Goal: Check status: Check status

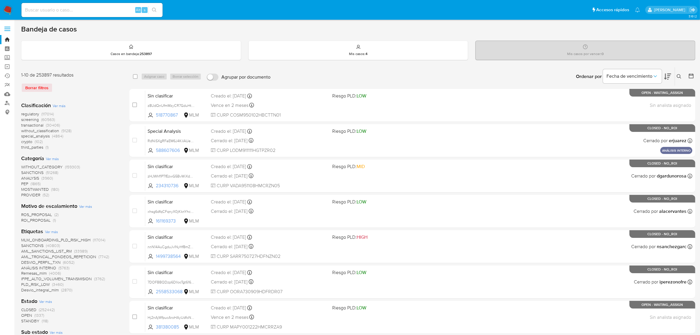
click at [66, 16] on div "Alt s" at bounding box center [91, 10] width 141 height 14
click at [68, 11] on input at bounding box center [91, 10] width 141 height 8
paste input "1151794970"
type input "1151794970"
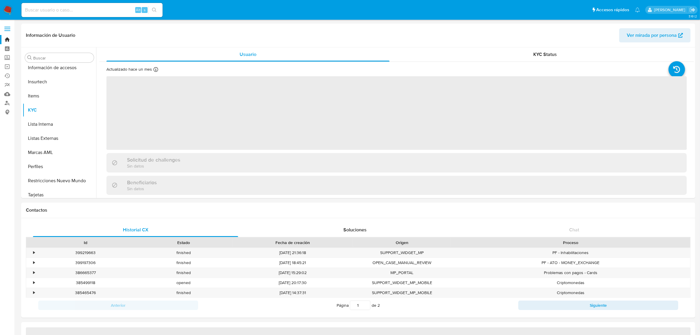
scroll to position [276, 0]
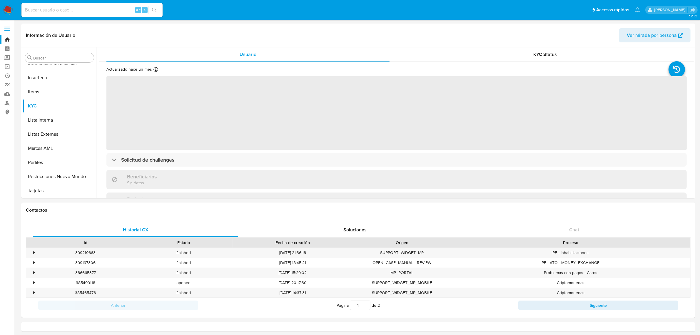
select select "10"
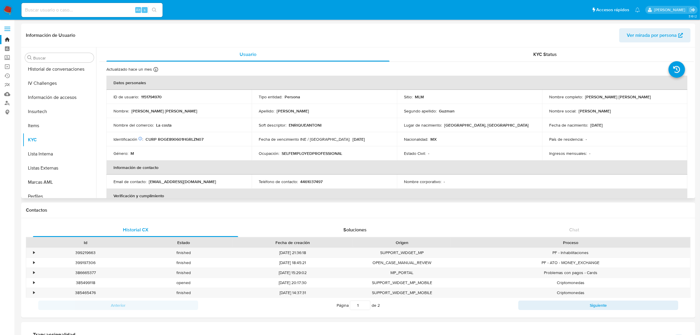
scroll to position [166, 0]
drag, startPoint x: 51, startPoint y: 103, endPoint x: 12, endPoint y: 100, distance: 38.6
click at [51, 103] on button "General" at bounding box center [59, 103] width 73 height 14
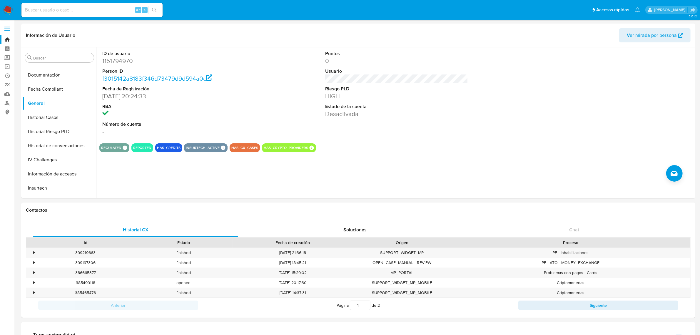
click at [70, 12] on input at bounding box center [91, 10] width 141 height 8
paste input "1151794970"
type input "1151794970"
click at [44, 115] on button "Historial Casos" at bounding box center [57, 117] width 69 height 14
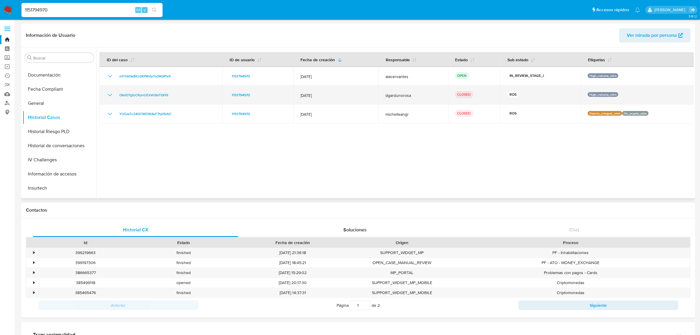
drag, startPoint x: 327, startPoint y: 94, endPoint x: 293, endPoint y: 96, distance: 33.6
click at [293, 96] on td "[DATE]" at bounding box center [335, 95] width 85 height 19
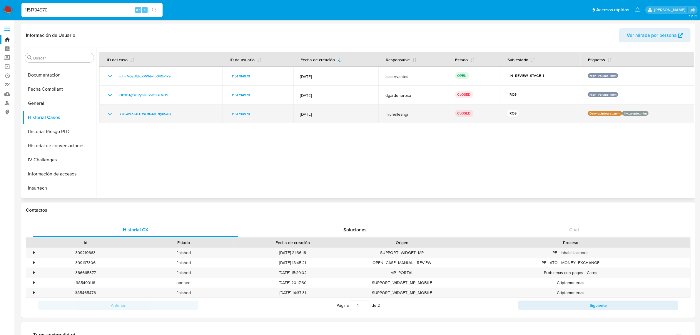
click at [330, 107] on td "[DATE]" at bounding box center [335, 113] width 85 height 19
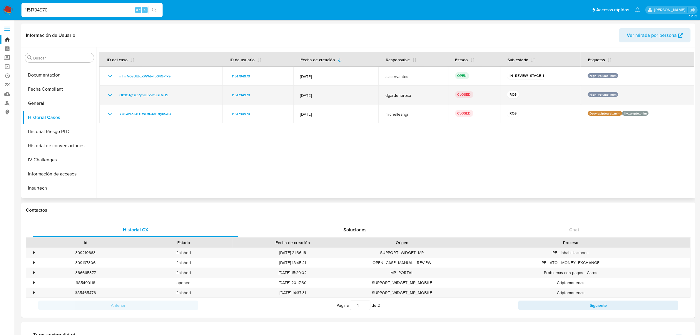
drag, startPoint x: 329, startPoint y: 97, endPoint x: 287, endPoint y: 95, distance: 42.1
click at [287, 95] on tr "OkdOTgfsCRynUExVnSlsTQHS 1151794970 [DATE] dgardunorosa CLOSED ROS High_volume_…" at bounding box center [396, 95] width 595 height 19
click at [113, 95] on div "OkdOTgfsCRynUExVnSlsTQHS" at bounding box center [160, 94] width 109 height 7
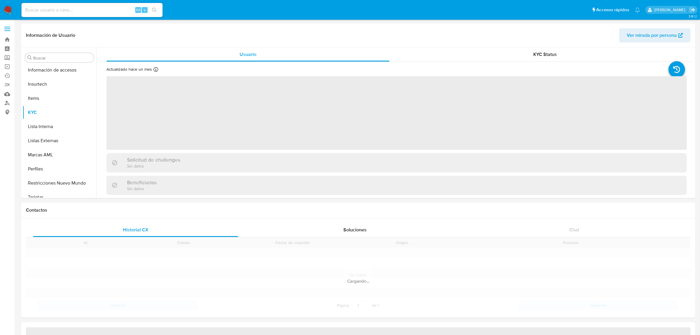
scroll to position [276, 0]
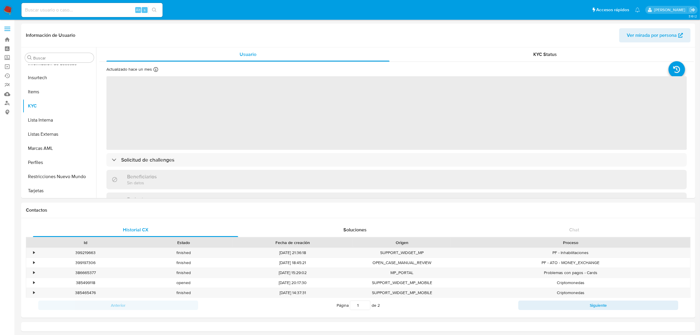
select select "10"
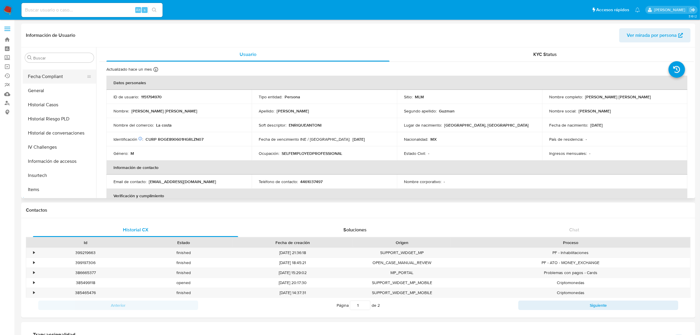
scroll to position [166, 0]
drag, startPoint x: 49, startPoint y: 10, endPoint x: 90, endPoint y: 1, distance: 42.4
click at [49, 10] on input at bounding box center [91, 10] width 141 height 8
click at [66, 84] on button "Historial Casos" at bounding box center [57, 80] width 69 height 14
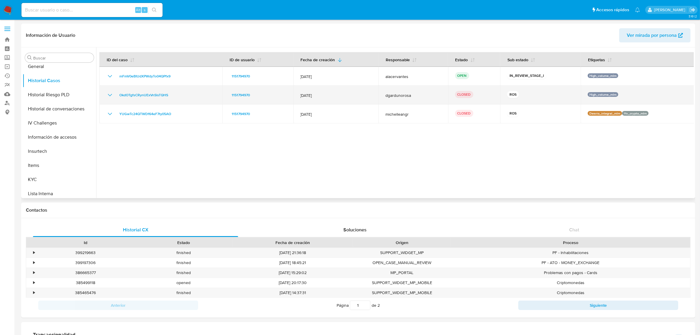
drag, startPoint x: 108, startPoint y: 95, endPoint x: 111, endPoint y: 97, distance: 3.6
click at [108, 95] on icon "Mostrar/Ocultar" at bounding box center [109, 94] width 7 height 7
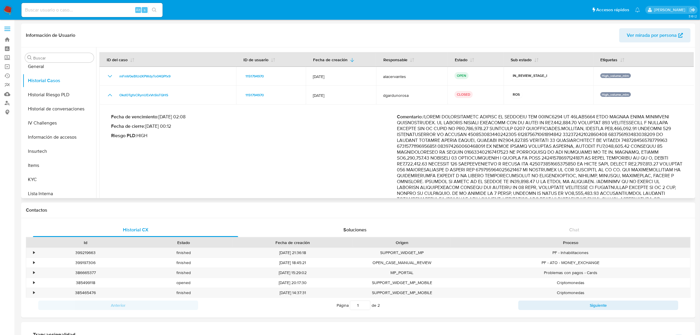
drag, startPoint x: 625, startPoint y: 116, endPoint x: 630, endPoint y: 122, distance: 7.8
click at [630, 122] on p "Comentario :" at bounding box center [540, 173] width 286 height 118
drag, startPoint x: 597, startPoint y: 115, endPoint x: 540, endPoint y: 118, distance: 57.1
click at [538, 116] on p "Comentario :" at bounding box center [540, 173] width 286 height 118
drag, startPoint x: 541, startPoint y: 124, endPoint x: 578, endPoint y: 123, distance: 37.1
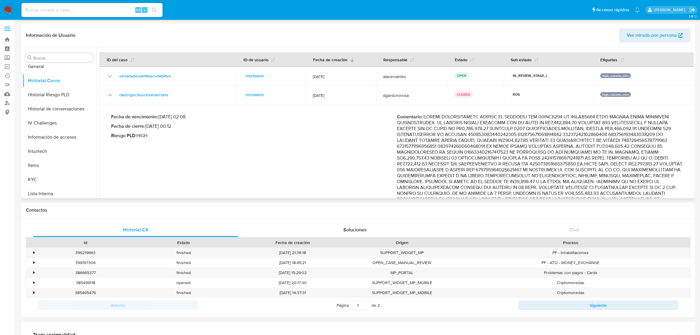
click at [578, 123] on p "Comentario :" at bounding box center [540, 173] width 286 height 118
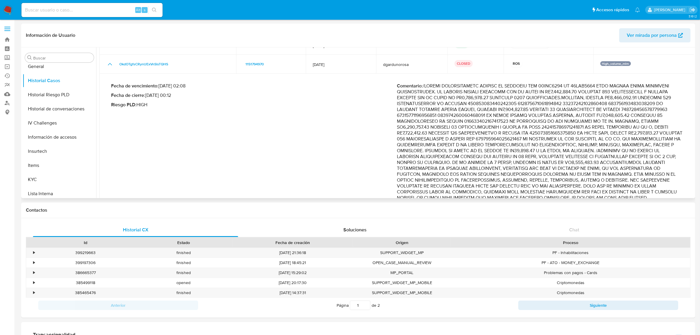
scroll to position [73, 0]
